Goal: Check status

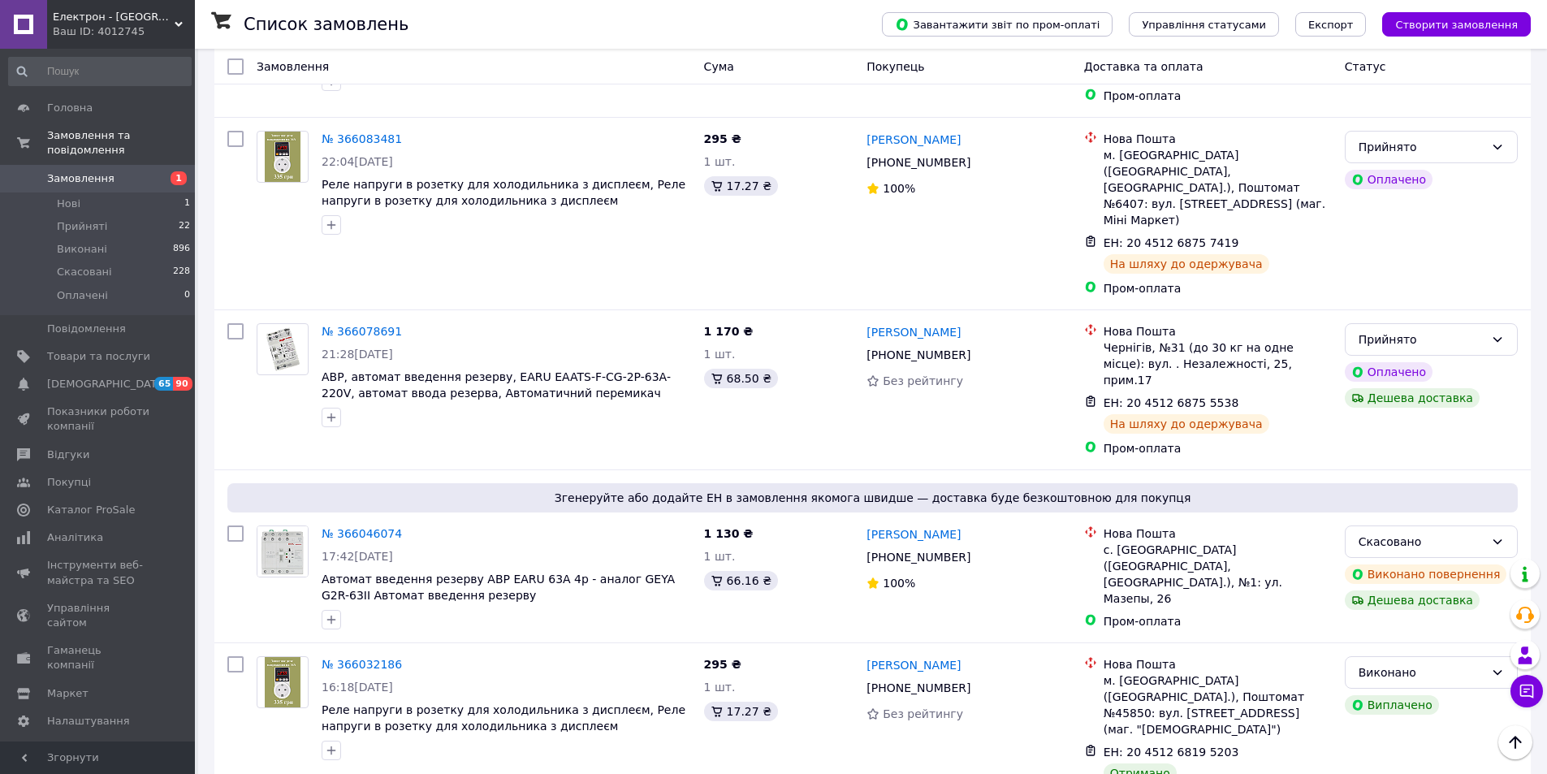
scroll to position [2792, 0]
